Goal: Task Accomplishment & Management: Use online tool/utility

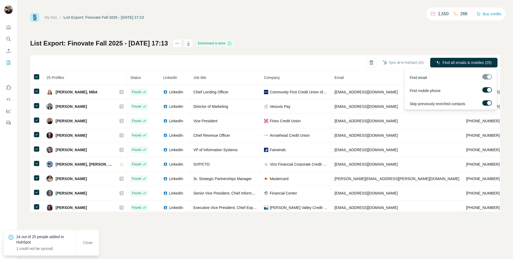
click at [486, 75] on div at bounding box center [487, 76] width 10 height 5
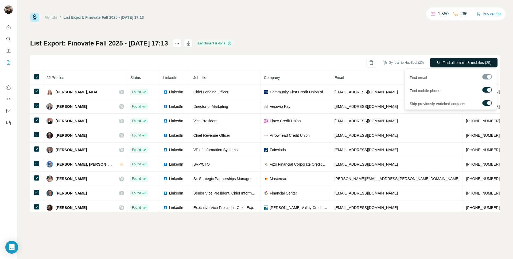
click at [457, 61] on span "Find all emails & mobiles (25)" at bounding box center [466, 62] width 49 height 5
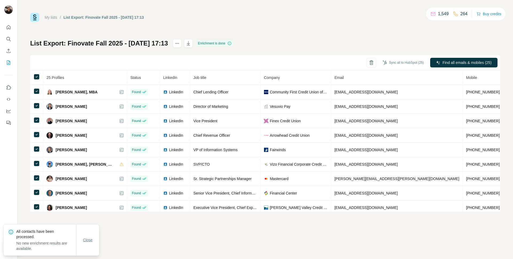
click at [89, 238] on span "Close" at bounding box center [88, 239] width 10 height 5
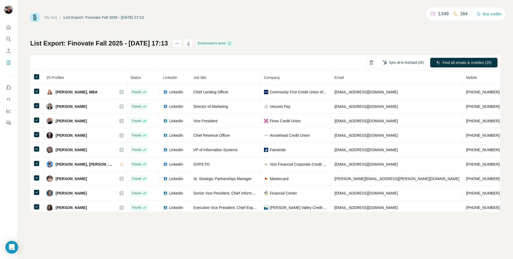
click at [408, 63] on button "Sync all to HubSpot (25)" at bounding box center [403, 63] width 49 height 8
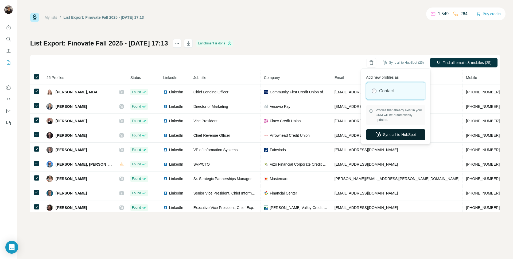
click at [400, 135] on button "Sync all to HubSpot" at bounding box center [395, 134] width 59 height 11
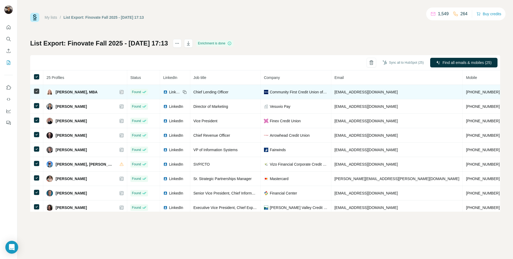
click at [120, 92] on icon at bounding box center [121, 92] width 3 height 4
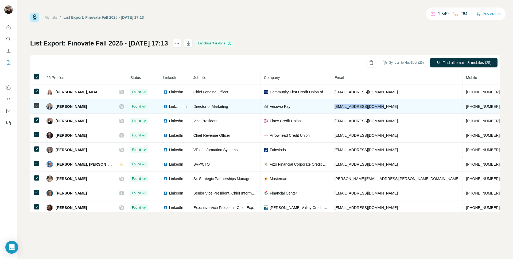
drag, startPoint x: 360, startPoint y: 106, endPoint x: 311, endPoint y: 108, distance: 49.2
click at [331, 108] on td "anushka@vesuviopay.com" at bounding box center [397, 106] width 132 height 14
copy span "anushka@vesuviopay.com"
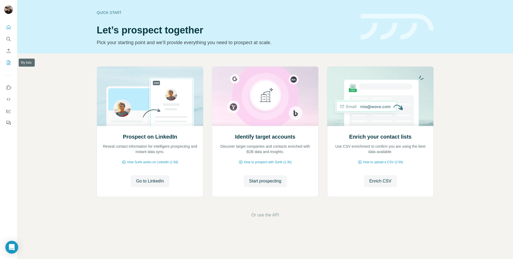
click at [10, 63] on icon "My lists" at bounding box center [8, 62] width 5 height 5
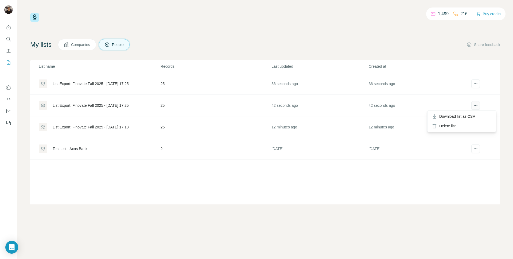
click at [474, 107] on icon "actions" at bounding box center [475, 105] width 5 height 5
click at [468, 125] on div "Delete list" at bounding box center [461, 126] width 66 height 10
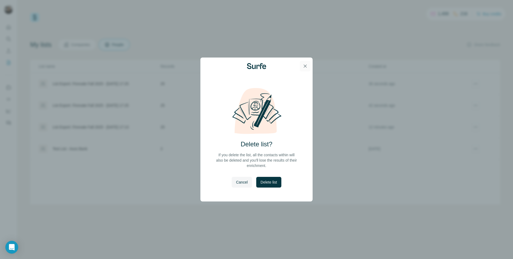
click at [306, 65] on icon "button" at bounding box center [305, 65] width 3 height 3
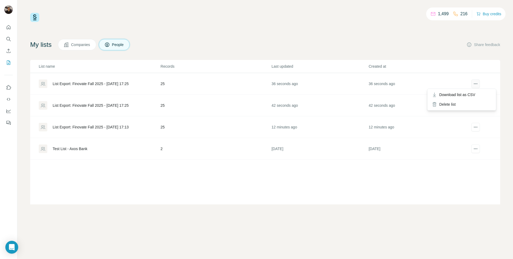
click at [474, 84] on icon "actions" at bounding box center [475, 83] width 5 height 5
click at [466, 104] on div "Delete list" at bounding box center [461, 104] width 66 height 10
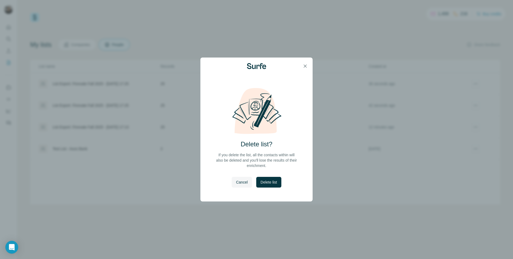
click at [275, 178] on button "Delete list" at bounding box center [268, 182] width 25 height 11
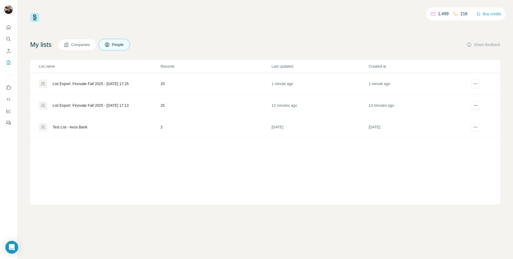
click at [111, 84] on div "List Export: Finovate Fall 2025 - 02/09/2025 17:25" at bounding box center [91, 83] width 76 height 5
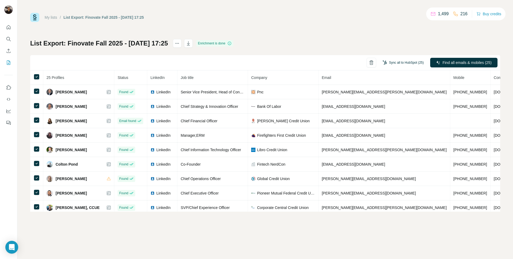
click at [401, 60] on button "Sync all to HubSpot (25)" at bounding box center [403, 63] width 49 height 8
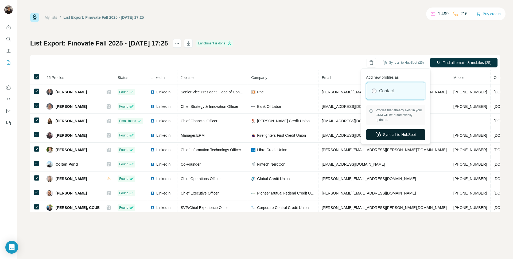
click at [406, 131] on button "Sync all to HubSpot" at bounding box center [395, 134] width 59 height 11
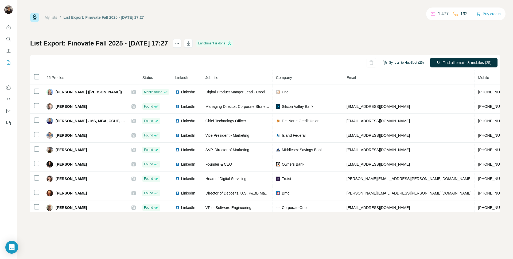
click at [390, 62] on button "Sync all to HubSpot (25)" at bounding box center [403, 63] width 49 height 8
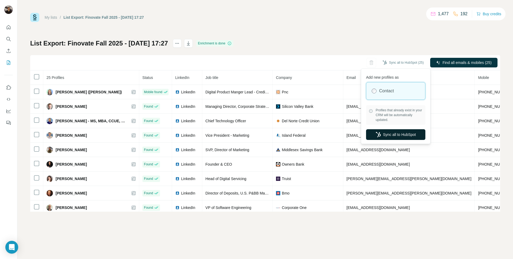
click at [403, 133] on button "Sync all to HubSpot" at bounding box center [395, 134] width 59 height 11
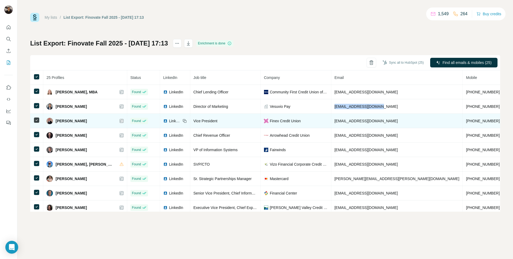
drag, startPoint x: 85, startPoint y: 120, endPoint x: 55, endPoint y: 121, distance: 30.2
click at [55, 121] on div "Bill Weingartner" at bounding box center [84, 121] width 77 height 6
copy span "Bill Weingartner"
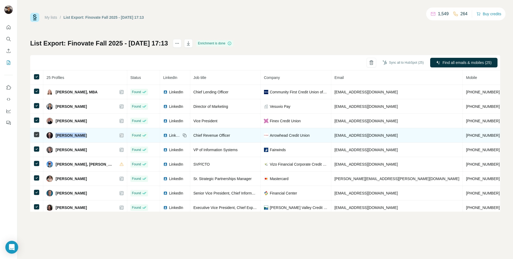
drag, startPoint x: 79, startPoint y: 137, endPoint x: 54, endPoint y: 136, distance: 24.6
click at [55, 137] on div "Billy Wagner" at bounding box center [84, 135] width 77 height 6
copy span "Billy Wagner"
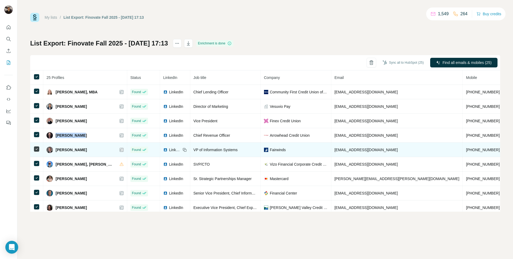
drag, startPoint x: 80, startPoint y: 150, endPoint x: 55, endPoint y: 150, distance: 24.6
click at [55, 150] on div "Bradley Stancs" at bounding box center [84, 149] width 77 height 6
copy span "Bradley Stancs"
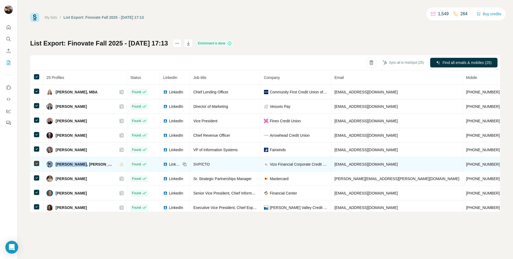
drag, startPoint x: 79, startPoint y: 164, endPoint x: 56, endPoint y: 164, distance: 23.2
click at [56, 164] on span "Brent Shaffer, CUDE" at bounding box center [85, 163] width 59 height 5
copy span "Brent Shaffer"
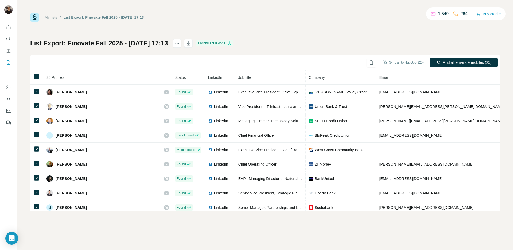
scroll to position [234, 0]
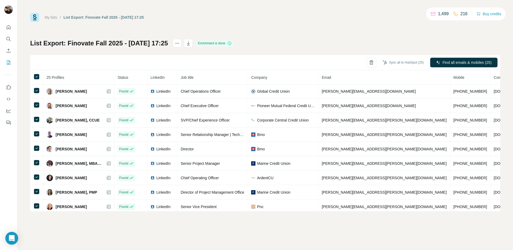
scroll to position [234, 0]
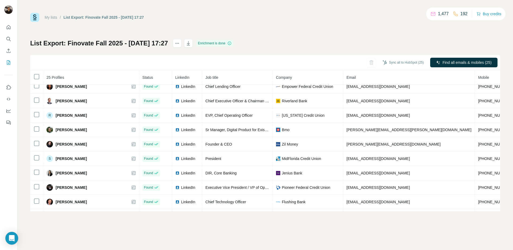
scroll to position [234, 0]
